Goal: Check status: Check status

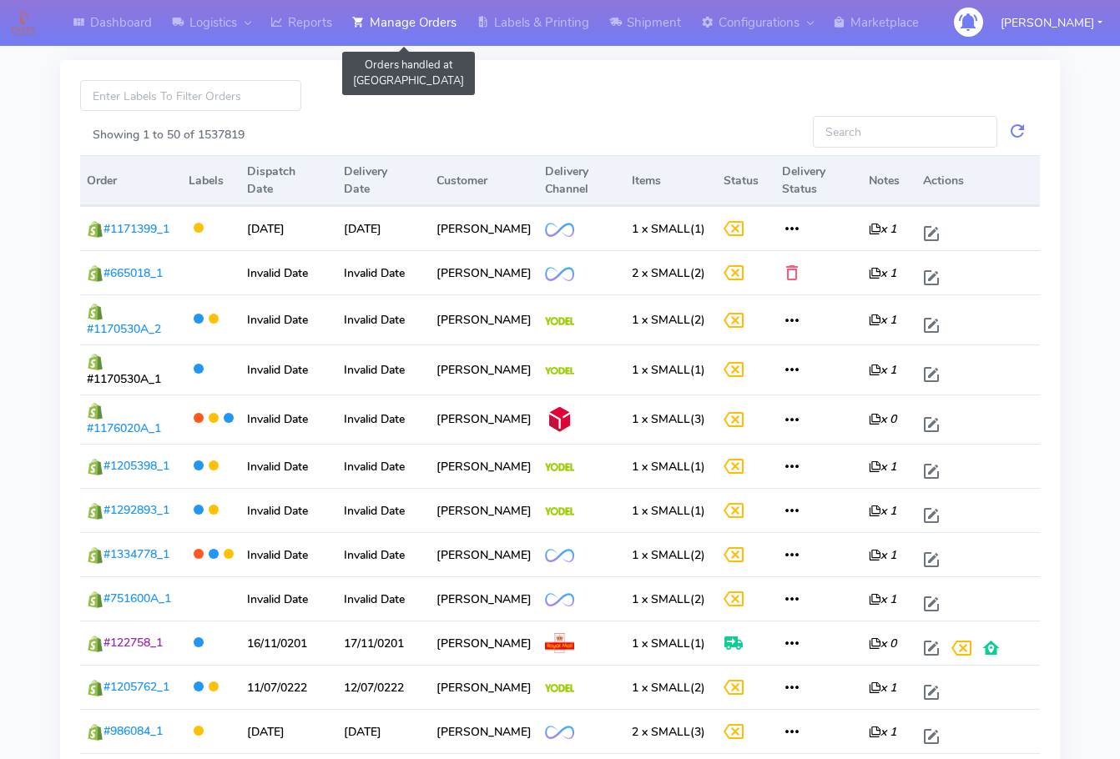
click at [440, 27] on link "Manage Orders" at bounding box center [404, 23] width 124 height 46
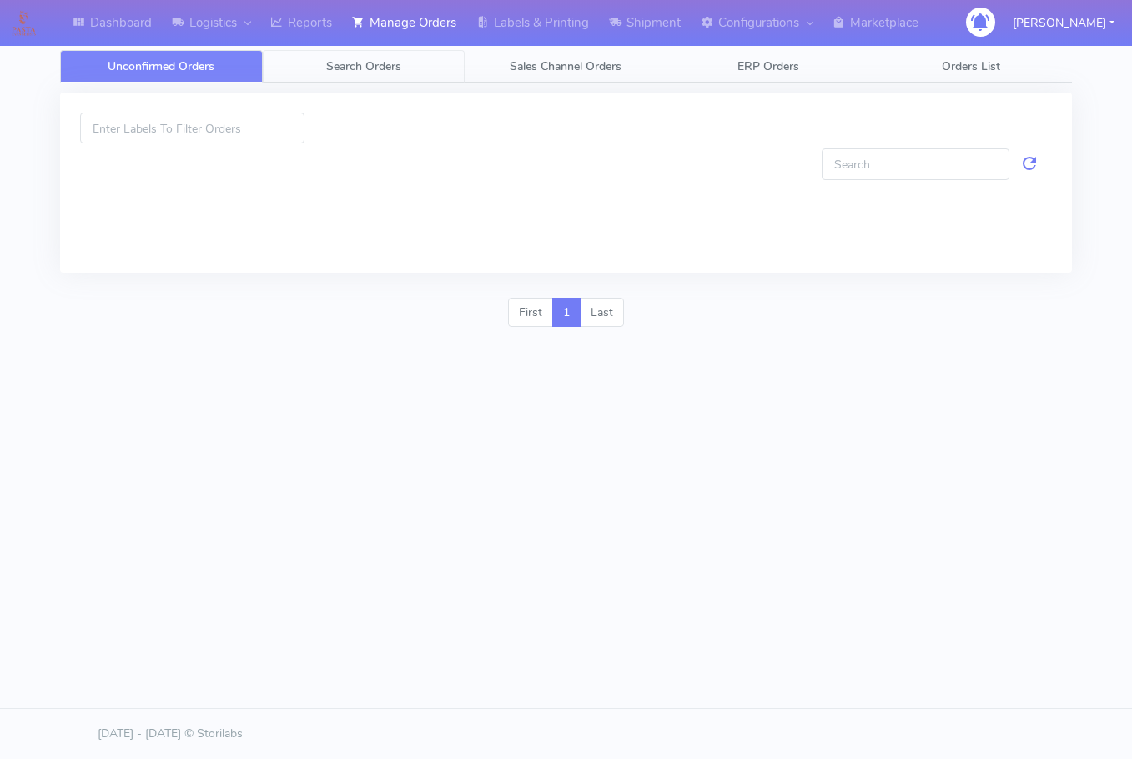
click at [351, 78] on link "Search Orders" at bounding box center [364, 66] width 203 height 33
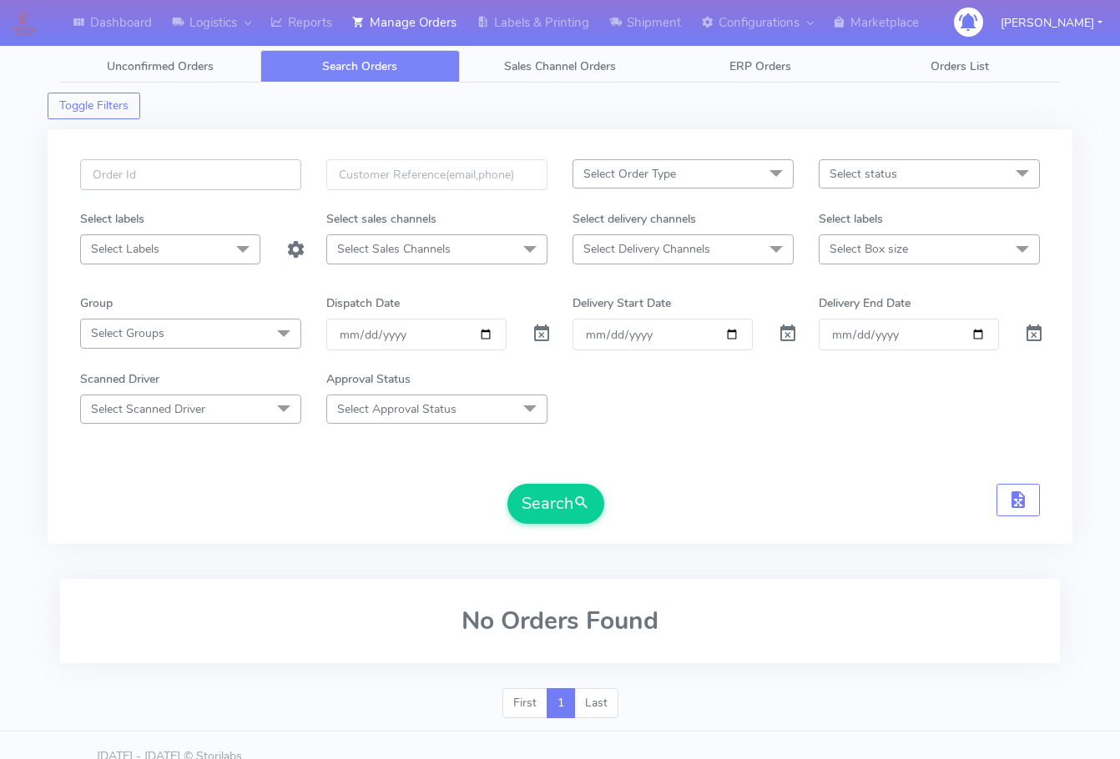
drag, startPoint x: 181, startPoint y: 174, endPoint x: 199, endPoint y: 191, distance: 25.4
click at [181, 174] on input "text" at bounding box center [190, 174] width 221 height 31
paste input "1620392"
type input "1620392"
click at [531, 330] on span at bounding box center [541, 338] width 20 height 16
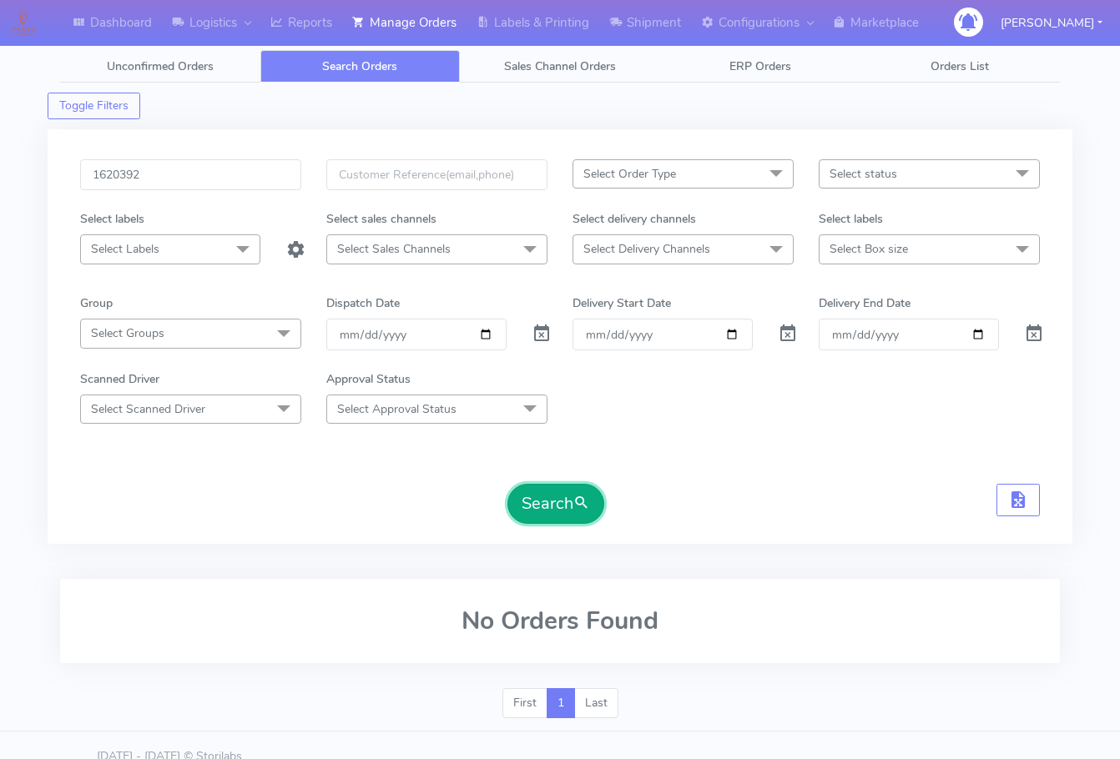
click at [561, 494] on button "Search" at bounding box center [555, 504] width 97 height 40
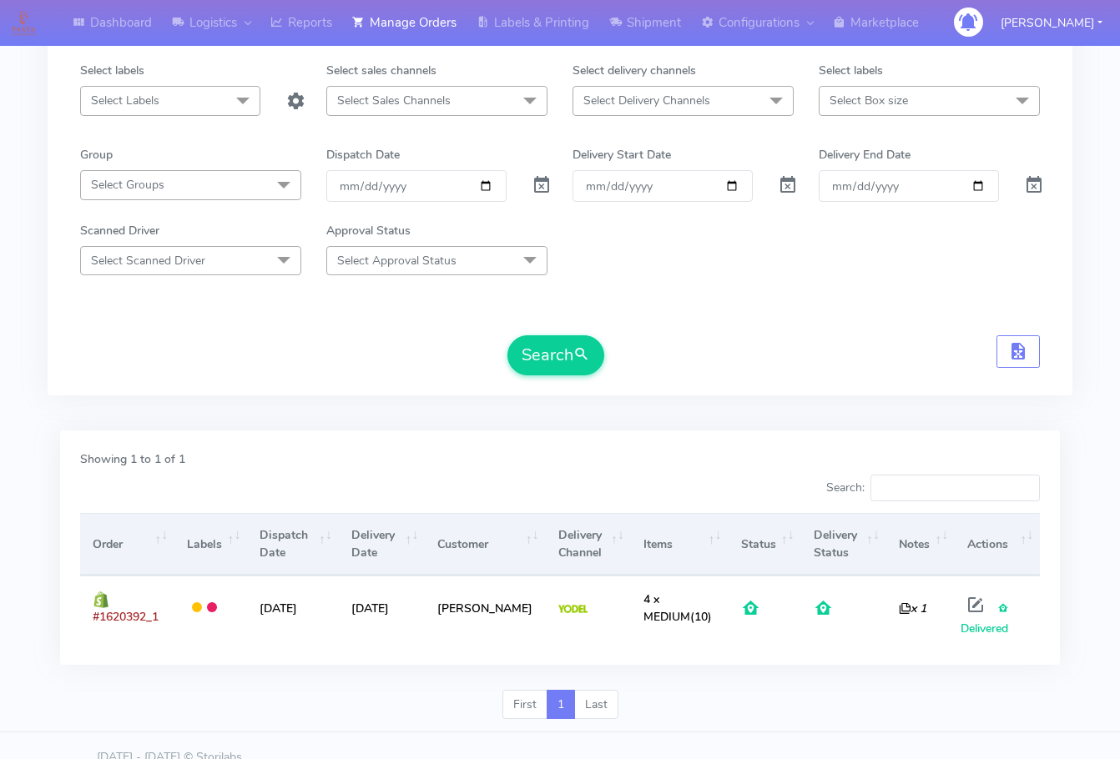
scroll to position [172, 0]
